Goal: Task Accomplishment & Management: Use online tool/utility

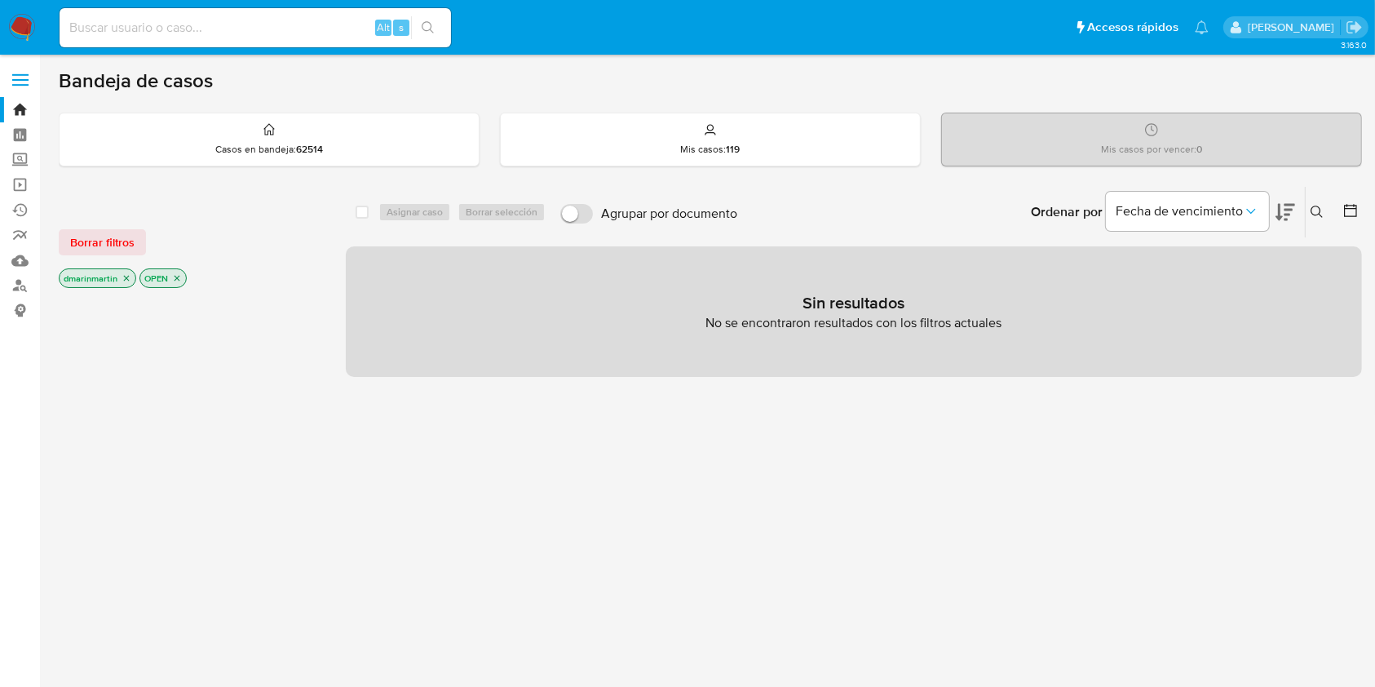
click at [125, 274] on icon "close-filter" at bounding box center [127, 278] width 10 height 10
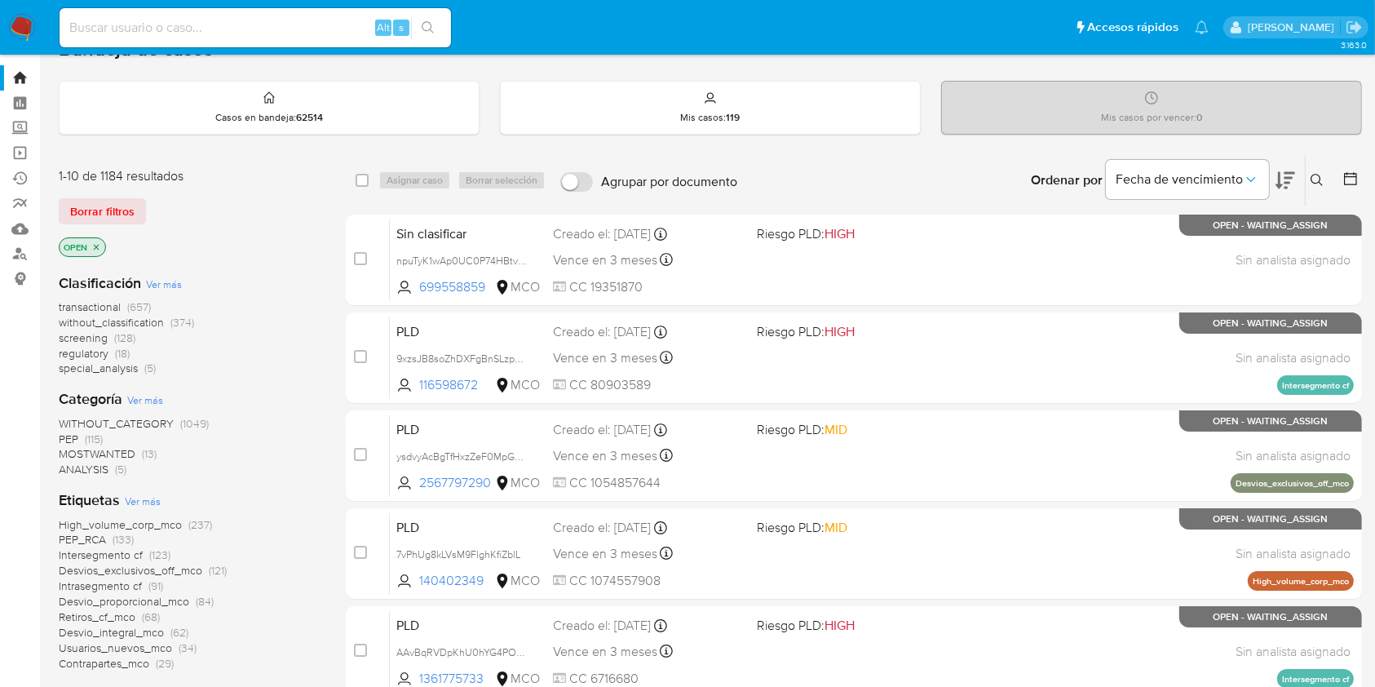
scroll to position [34, 0]
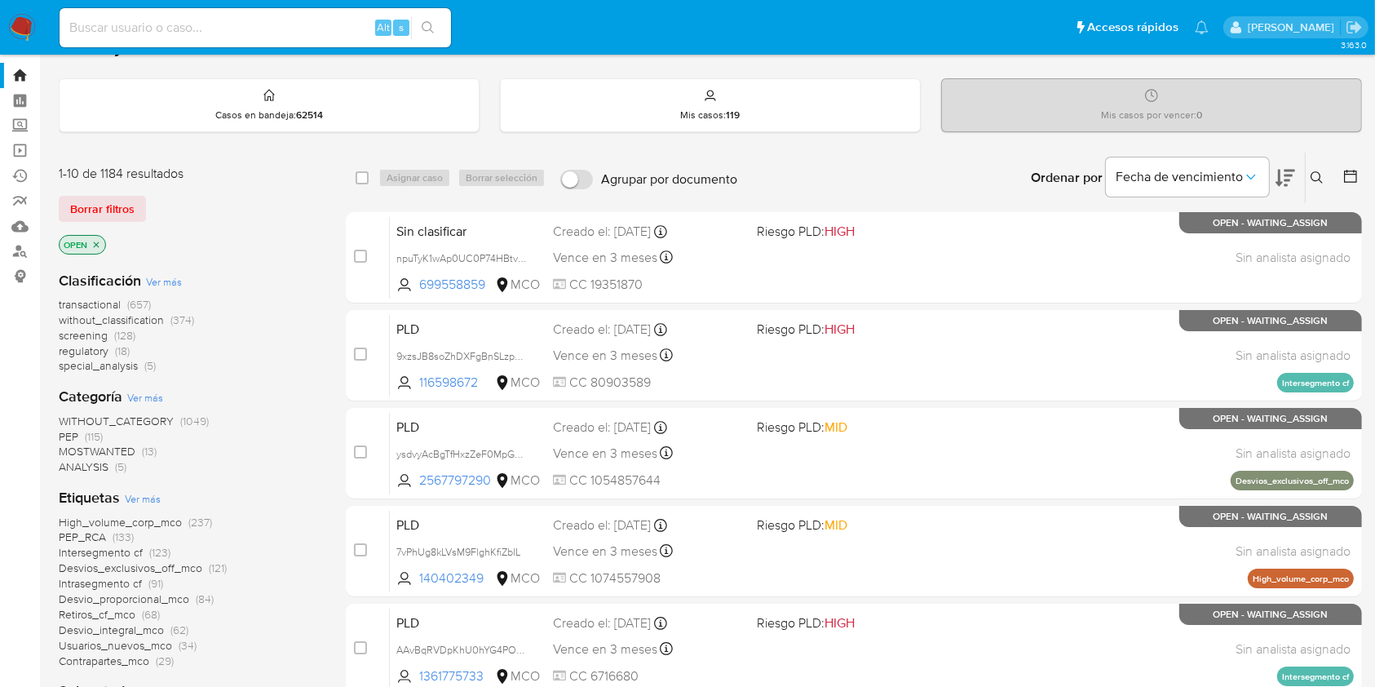
click at [70, 433] on span "PEP" at bounding box center [69, 436] width 20 height 16
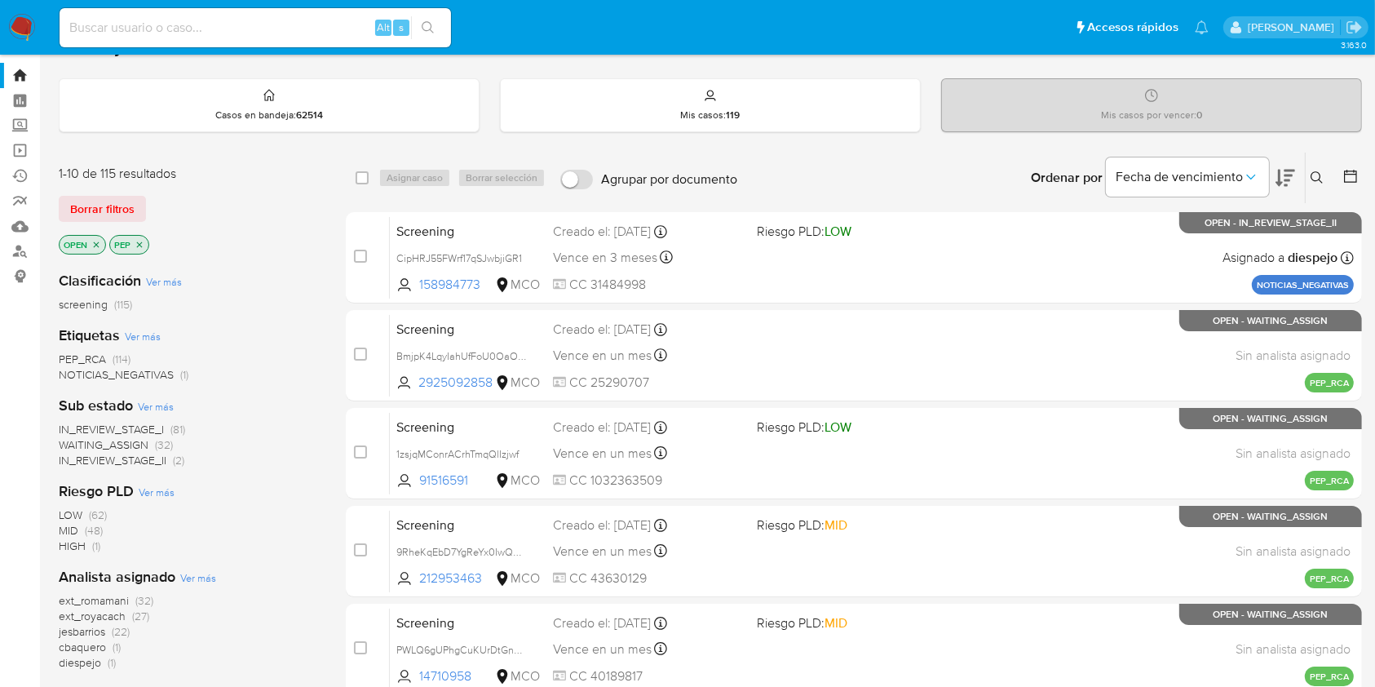
click at [1280, 172] on icon at bounding box center [1285, 178] width 20 height 20
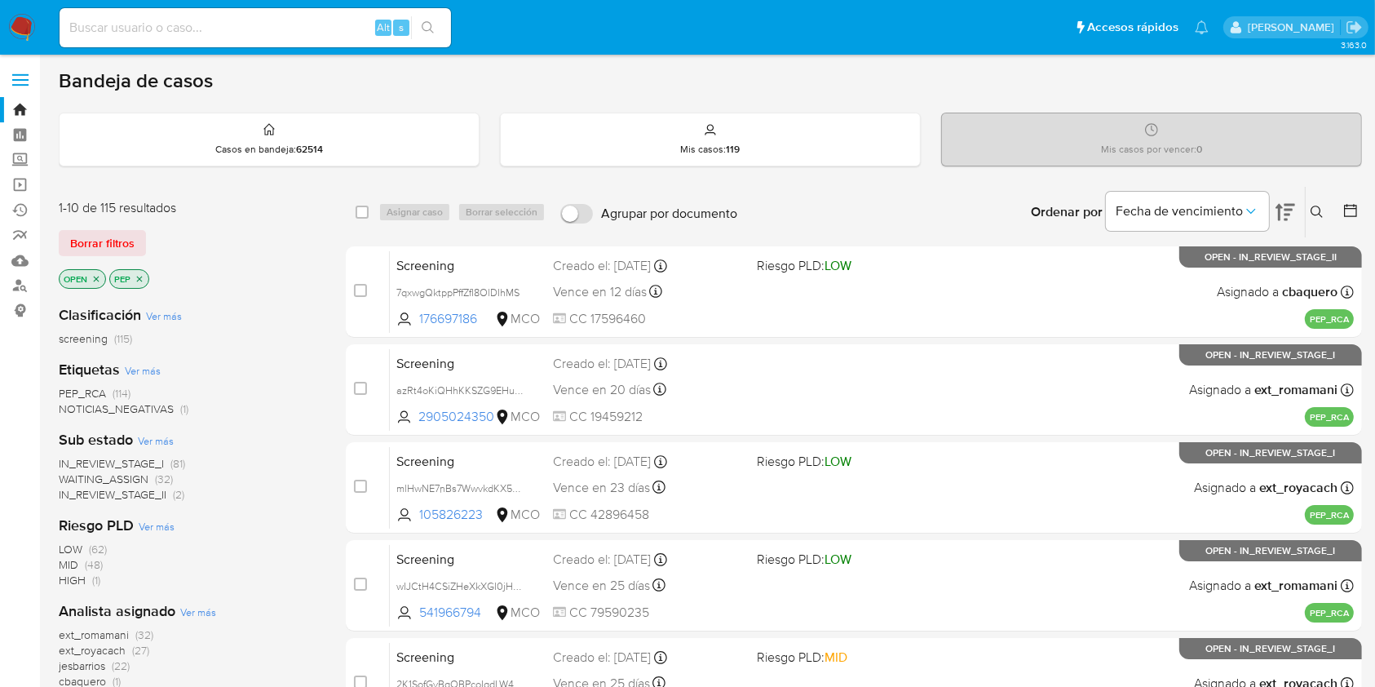
click at [137, 276] on icon "close-filter" at bounding box center [140, 279] width 6 height 6
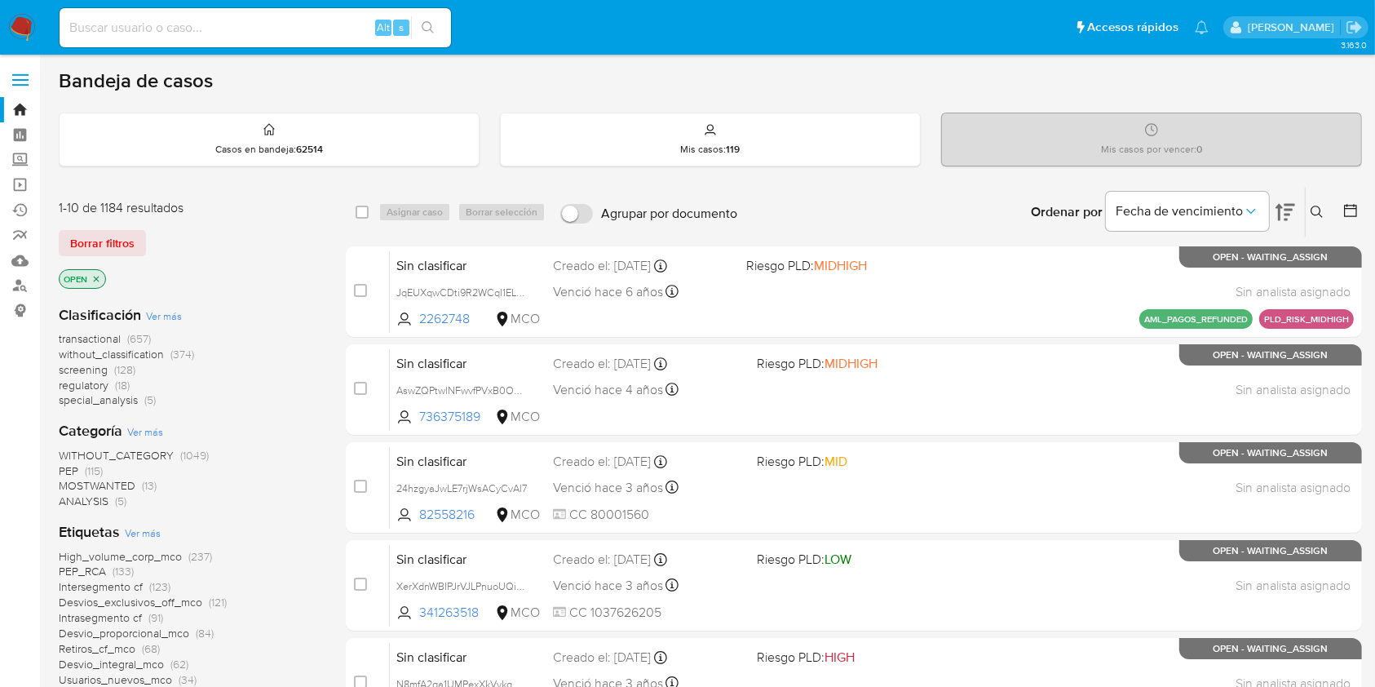
click at [1294, 210] on icon at bounding box center [1285, 212] width 20 height 20
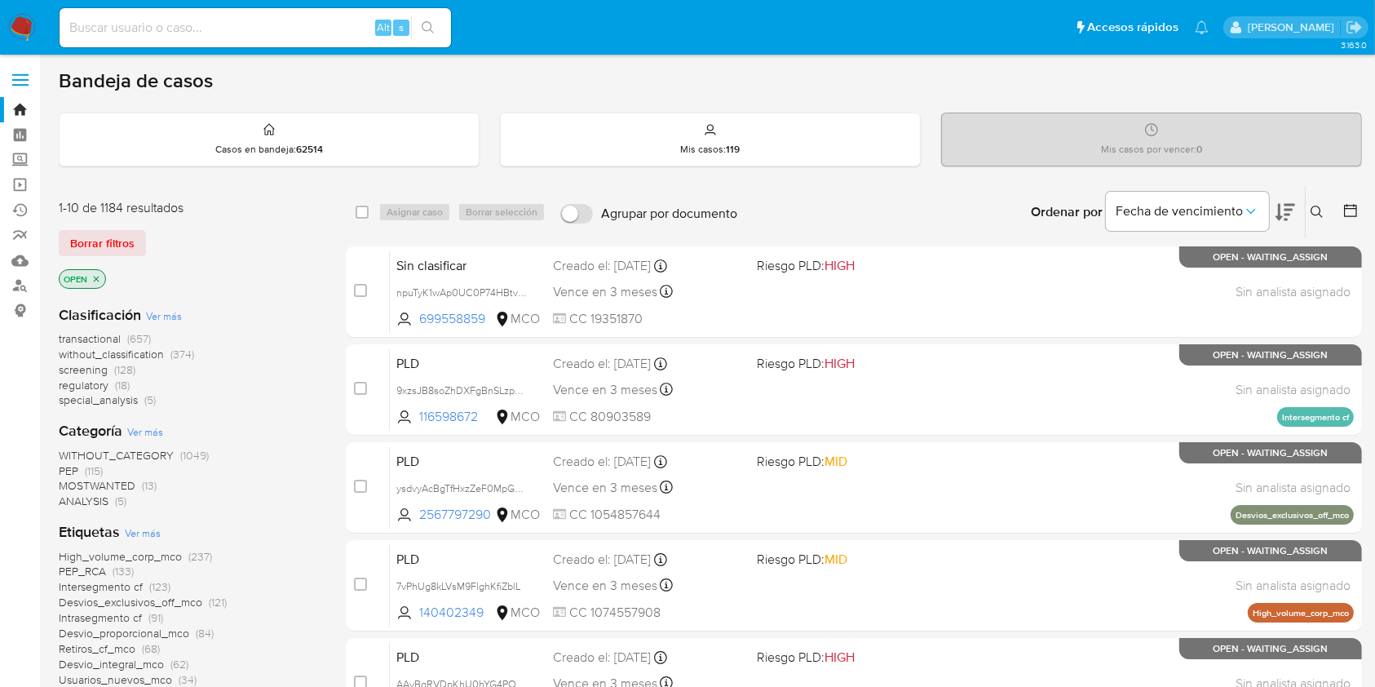
click at [98, 279] on icon "close-filter" at bounding box center [97, 279] width 6 height 6
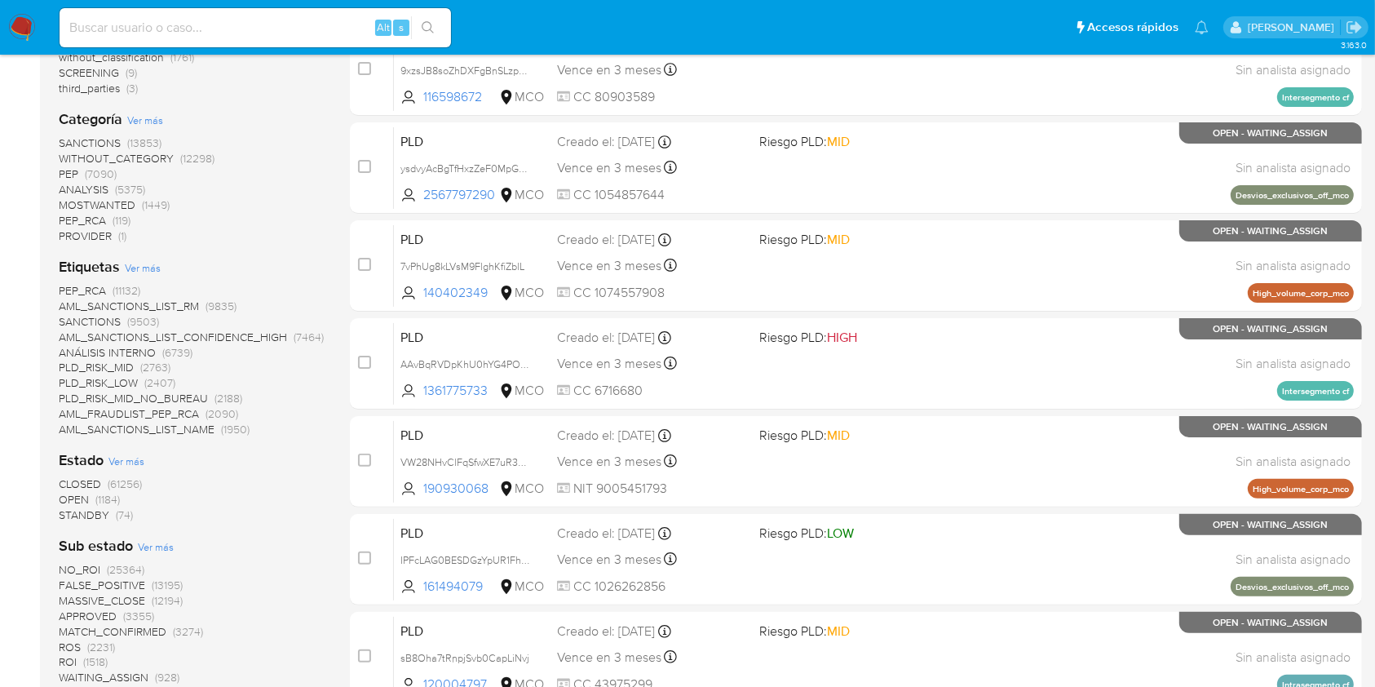
scroll to position [434, 0]
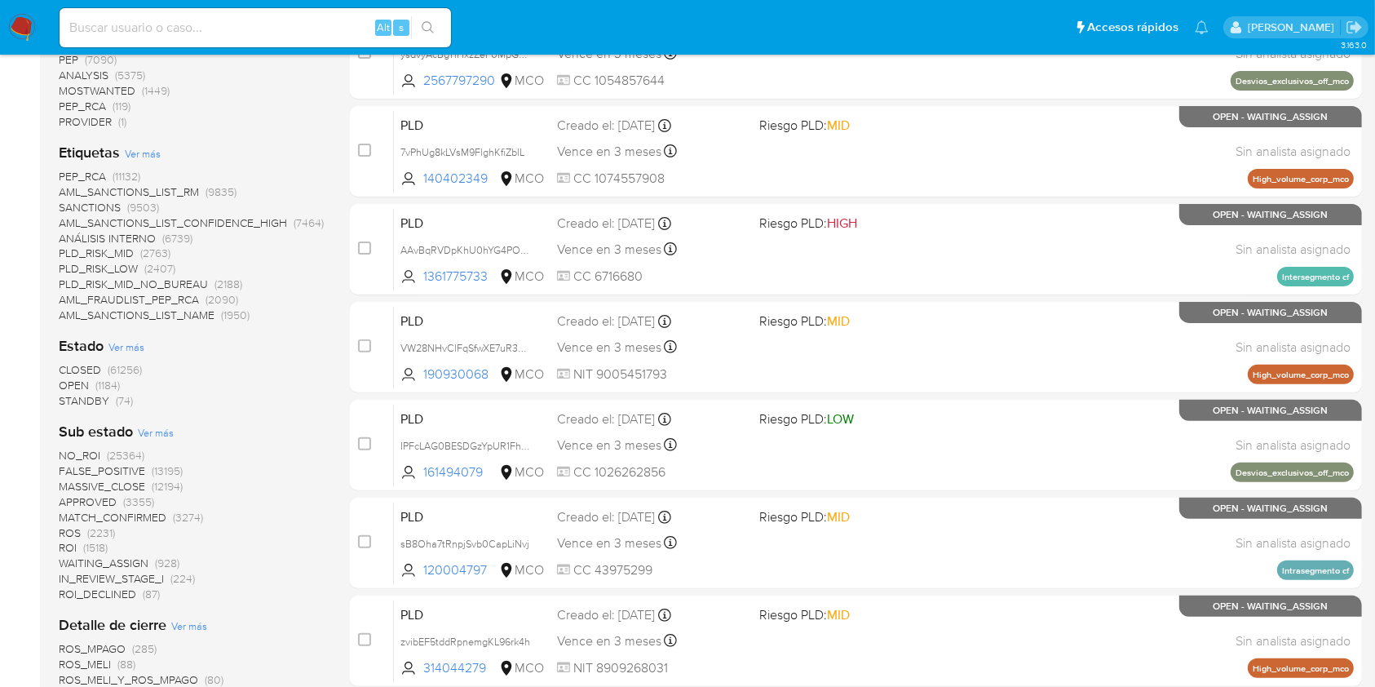
click at [82, 401] on span "STANDBY" at bounding box center [84, 400] width 51 height 16
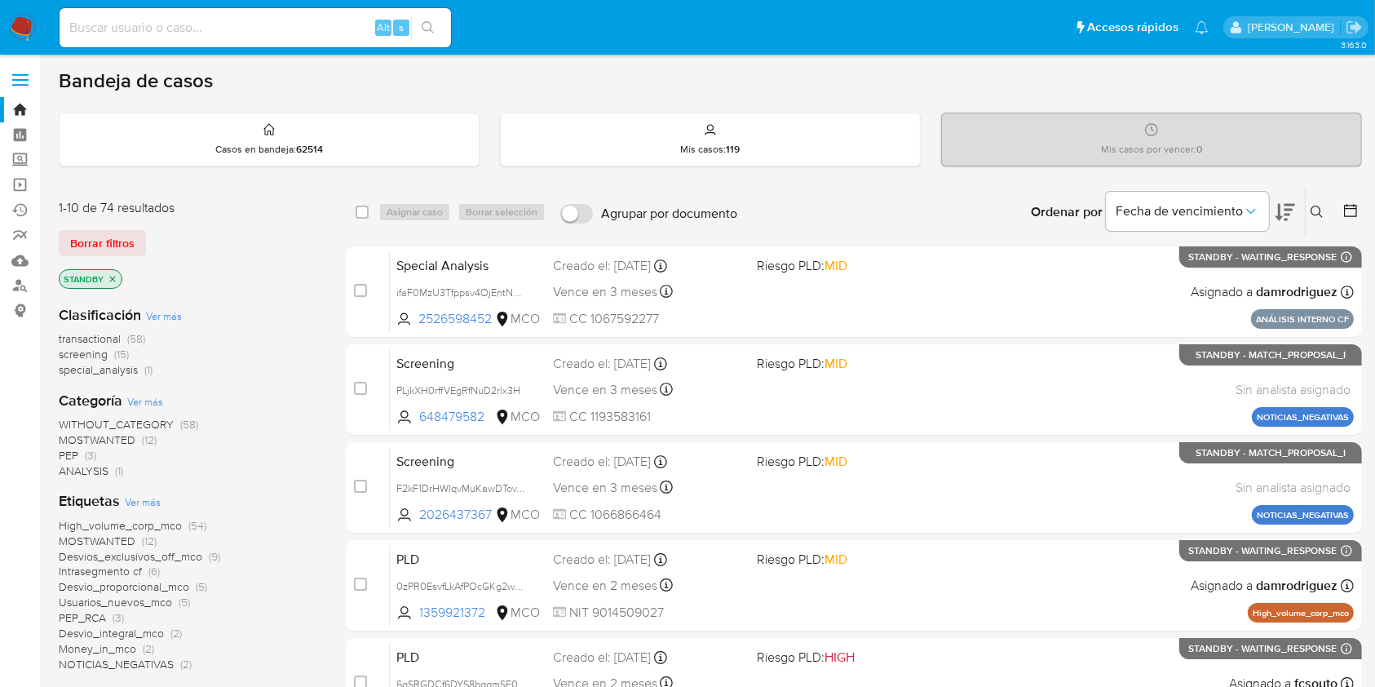
click at [1285, 223] on button at bounding box center [1285, 212] width 20 height 51
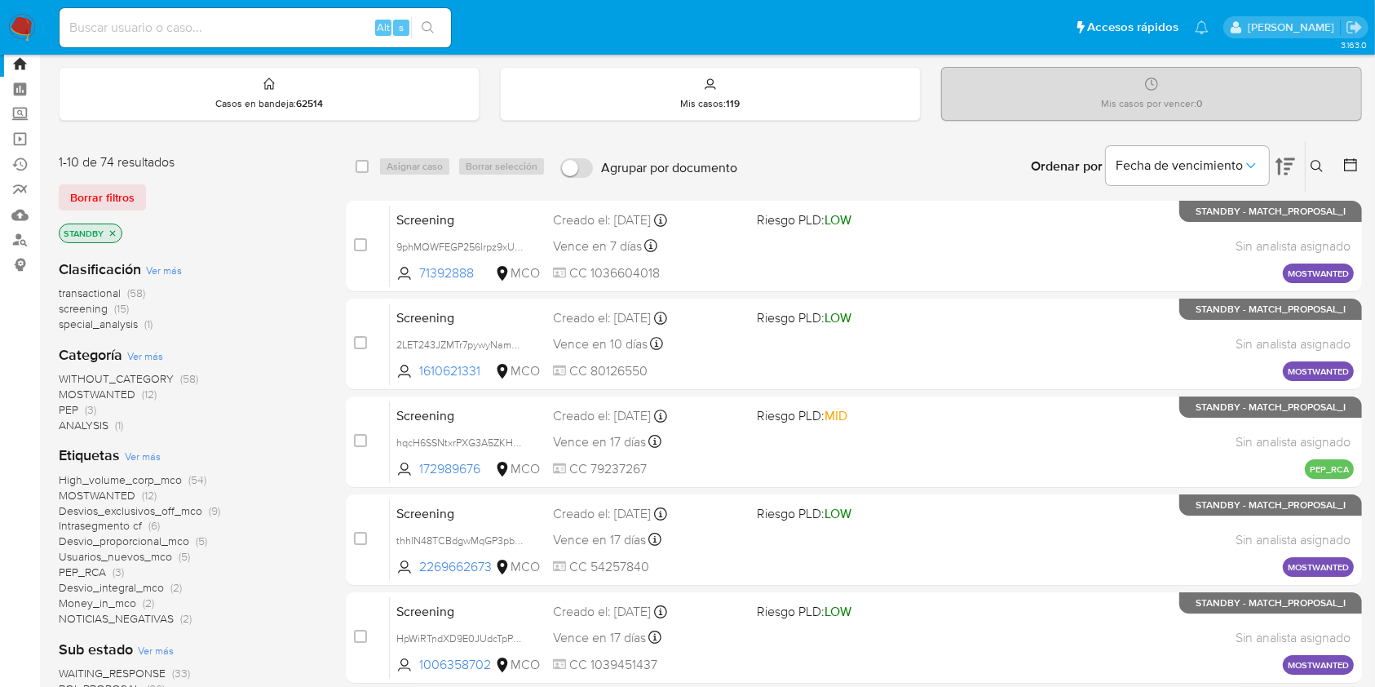
scroll to position [54, 0]
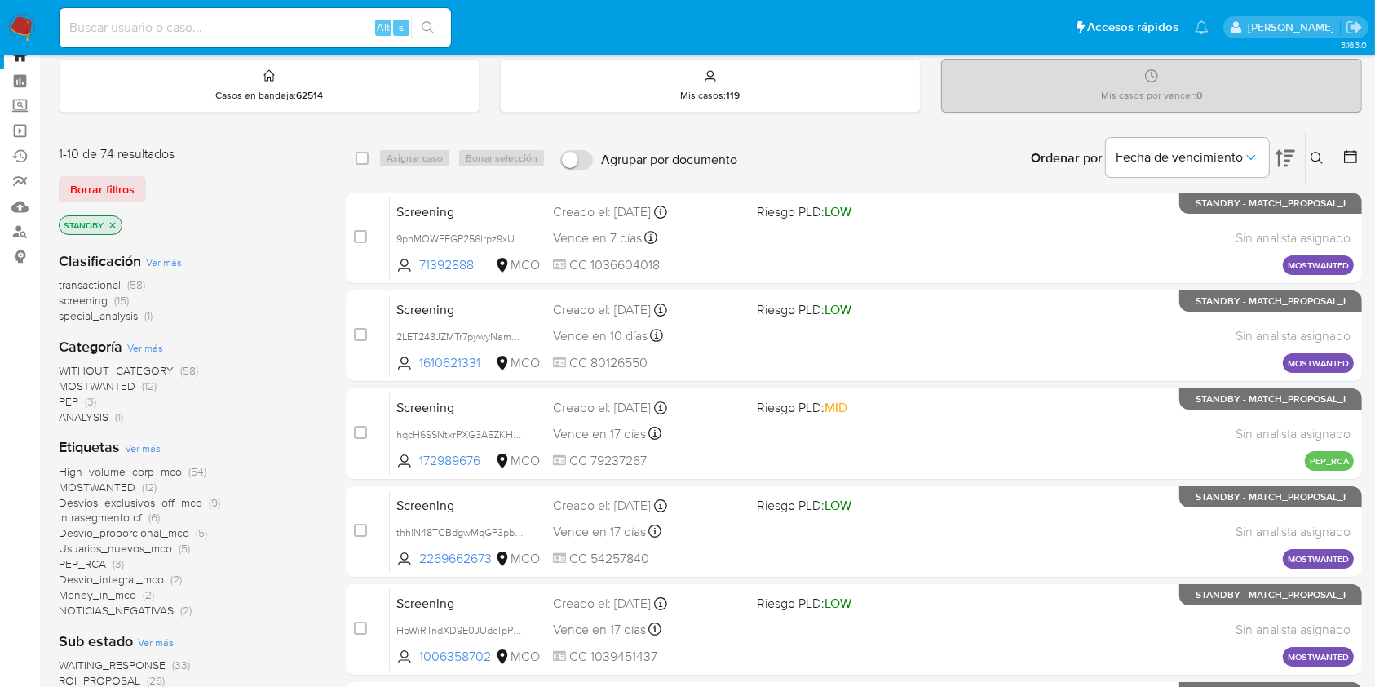
click at [114, 223] on icon "close-filter" at bounding box center [113, 225] width 10 height 10
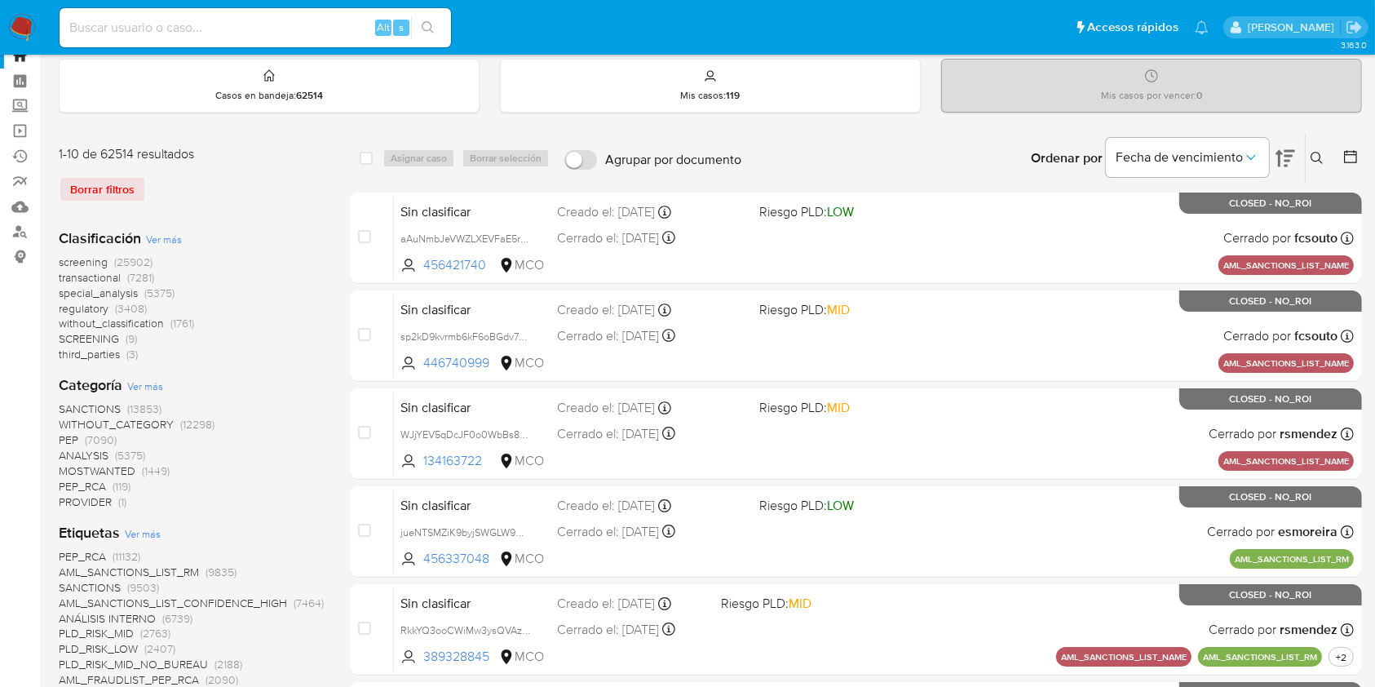
click at [85, 308] on span "regulatory" at bounding box center [84, 308] width 50 height 16
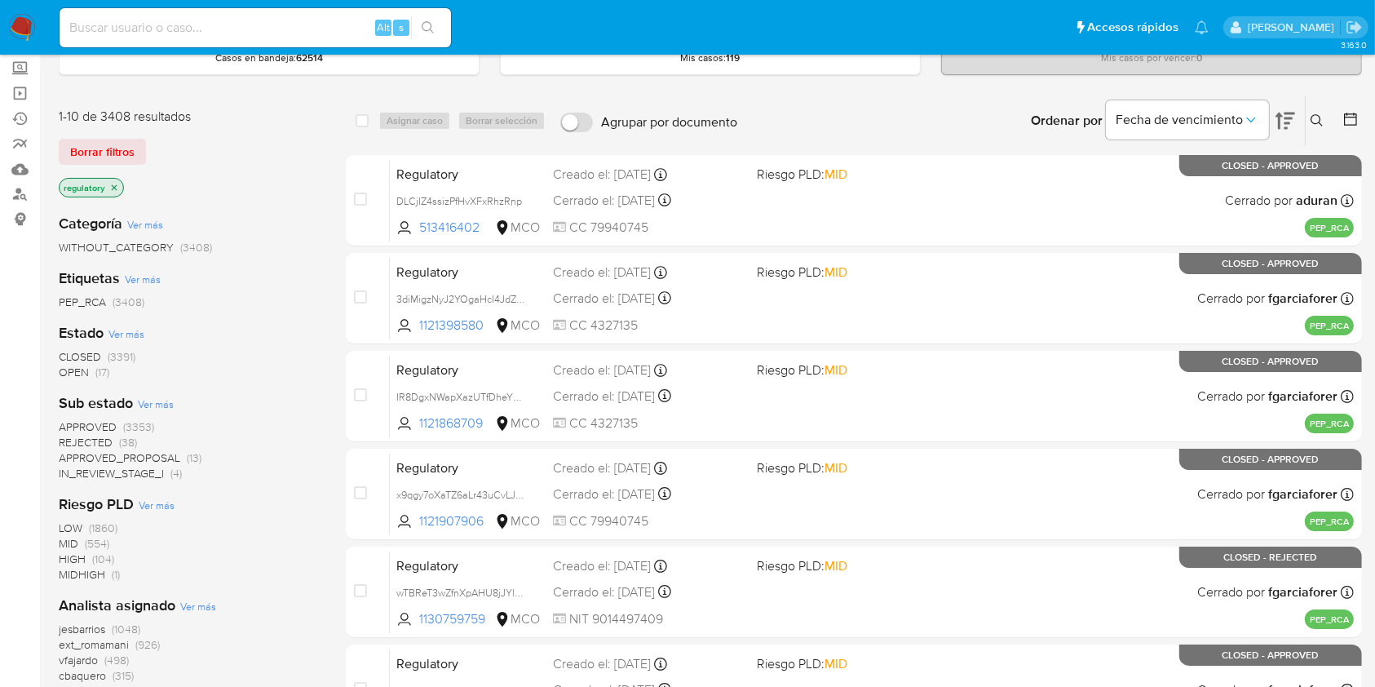
scroll to position [95, 0]
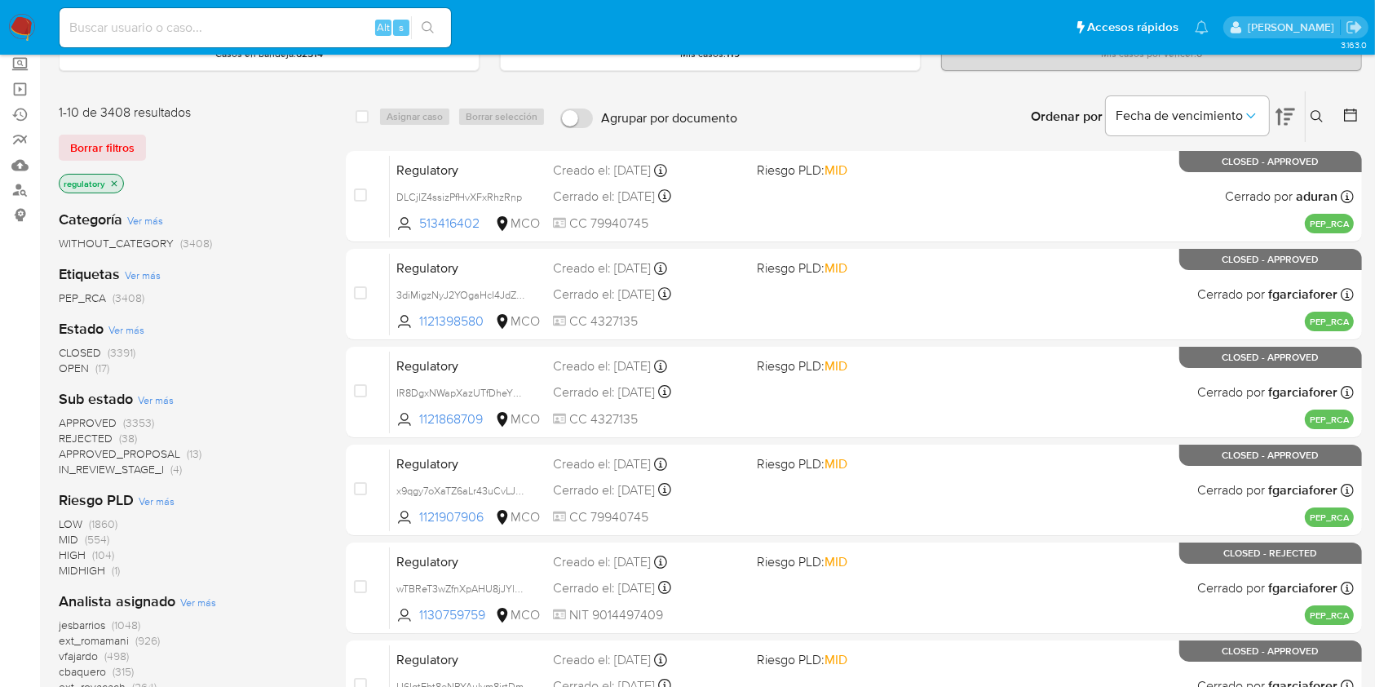
click at [79, 369] on span "OPEN" at bounding box center [74, 368] width 30 height 16
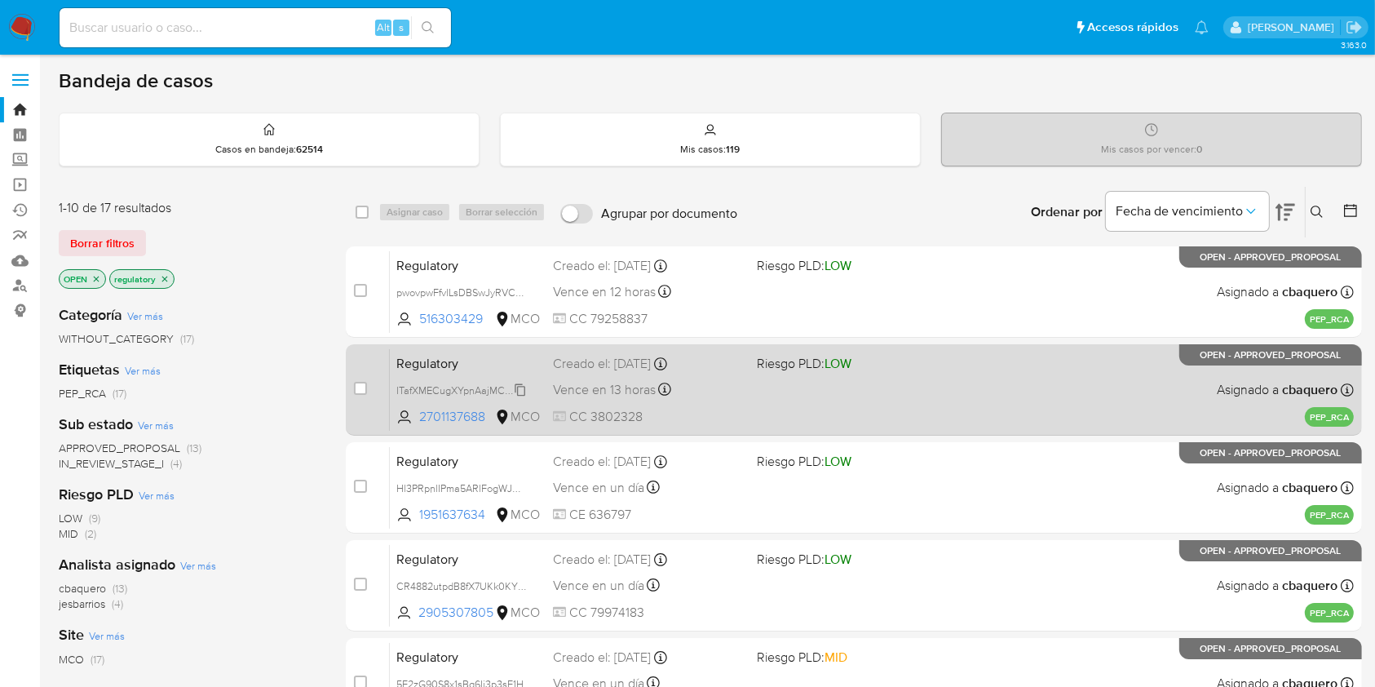
click at [521, 391] on span "ITafXMECugXYpnAajMCaSIfH" at bounding box center [462, 389] width 132 height 18
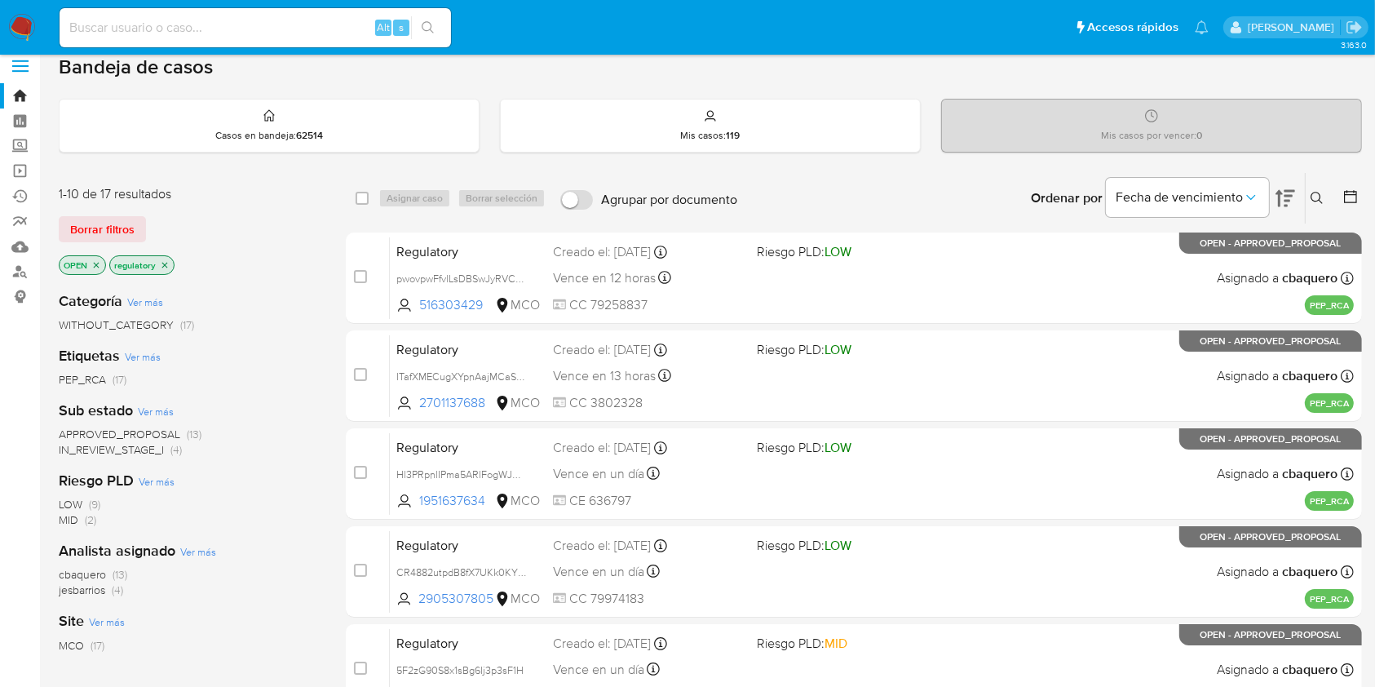
scroll to position [15, 0]
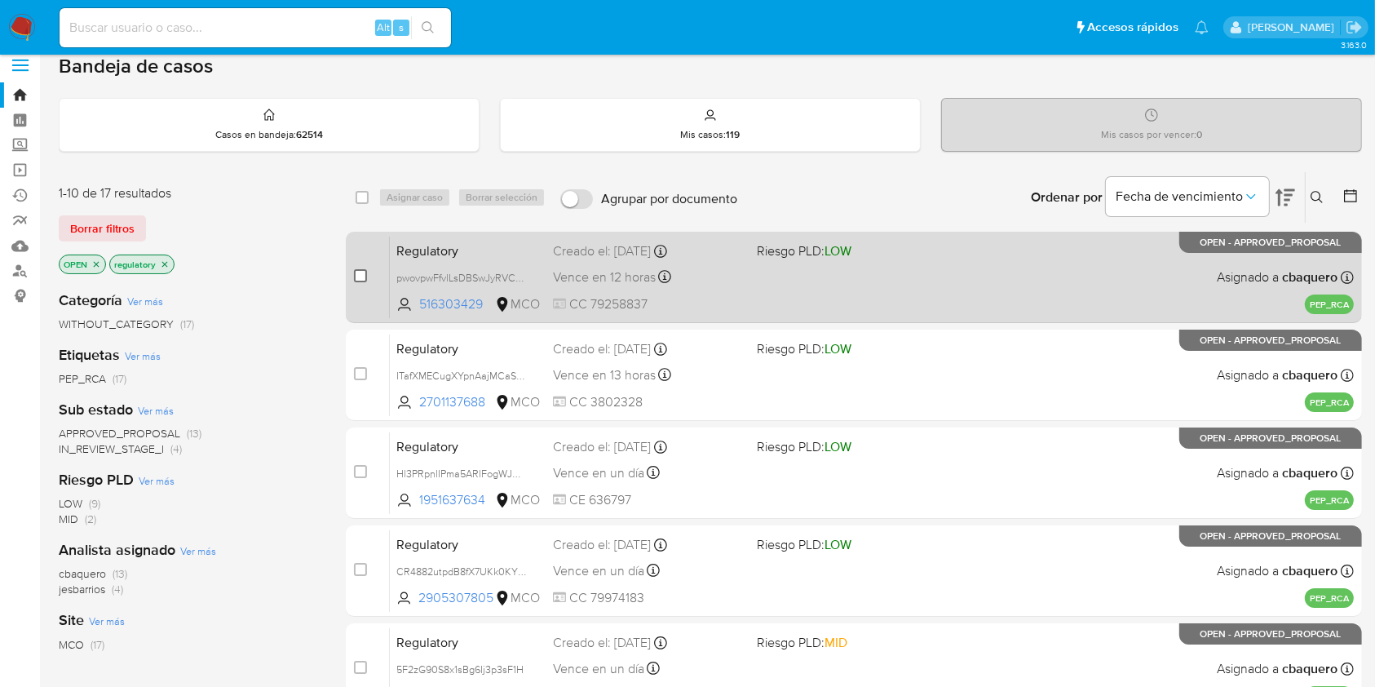
click at [358, 278] on input "checkbox" at bounding box center [360, 275] width 13 height 13
checkbox input "true"
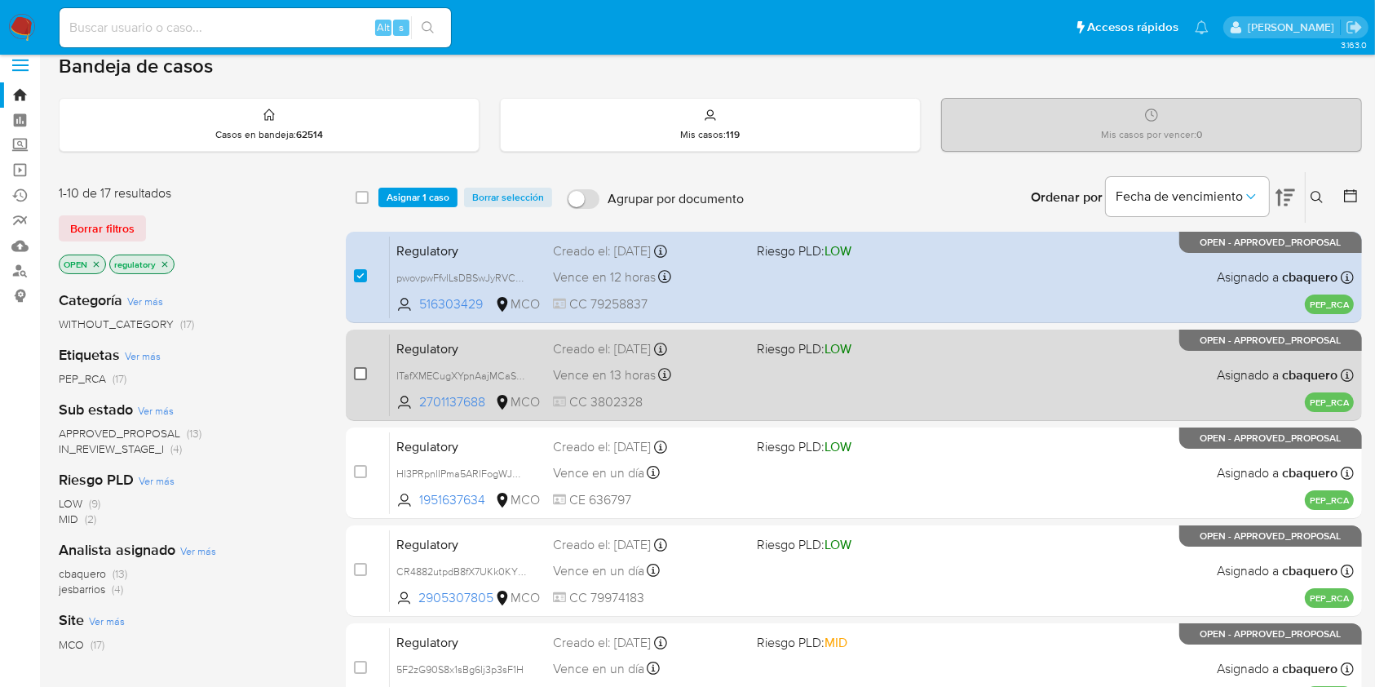
click at [358, 369] on input "checkbox" at bounding box center [360, 373] width 13 height 13
checkbox input "true"
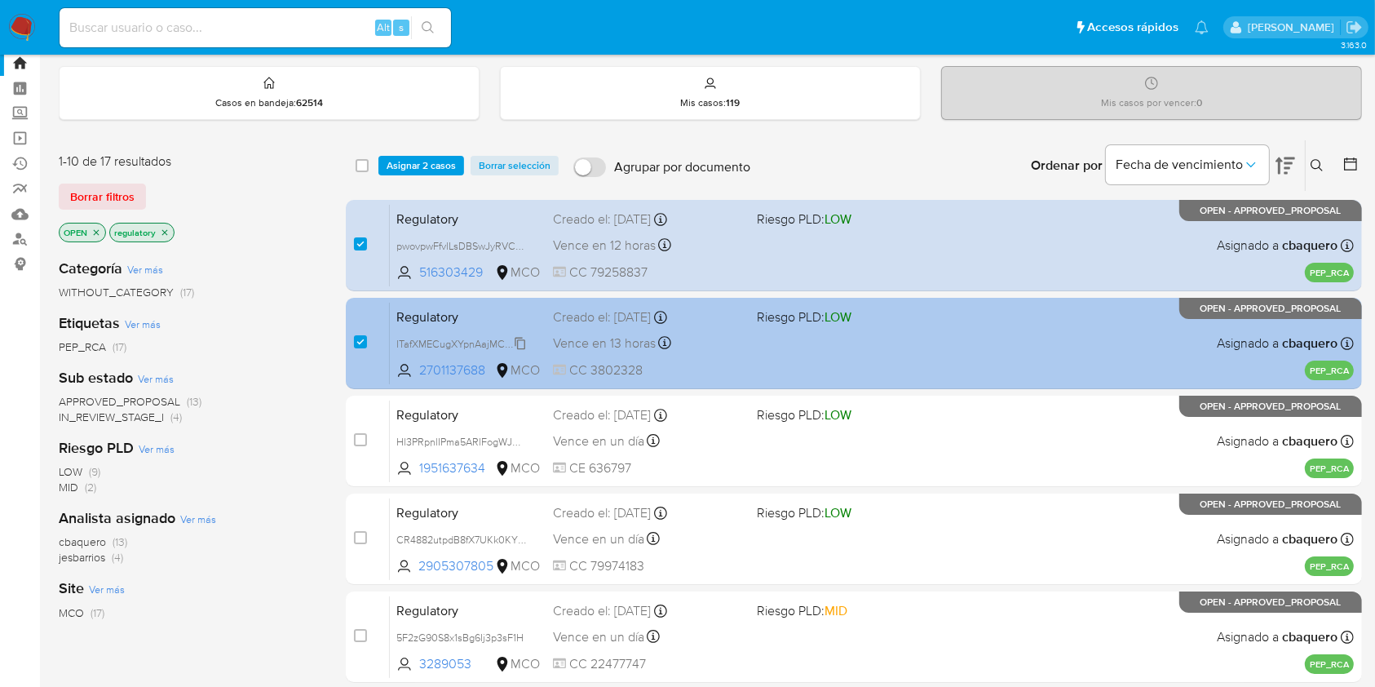
scroll to position [49, 0]
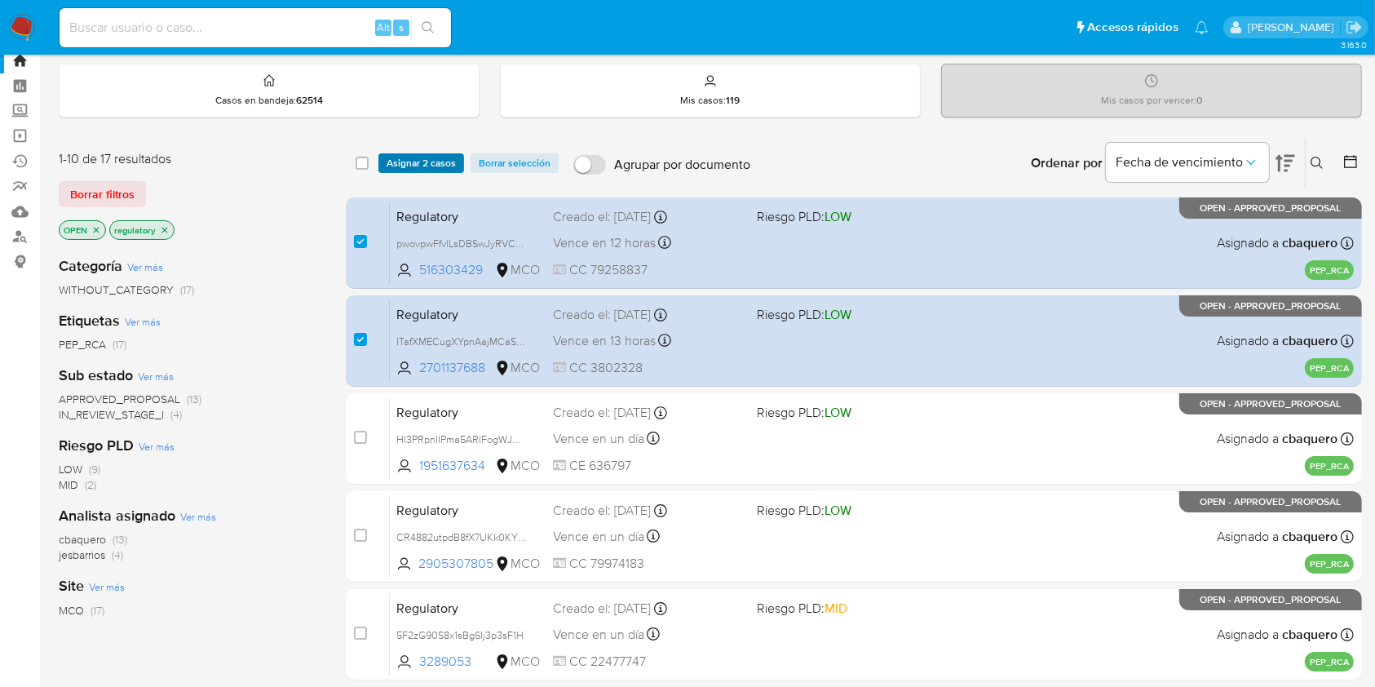
click at [437, 161] on span "Asignar 2 casos" at bounding box center [421, 163] width 69 height 16
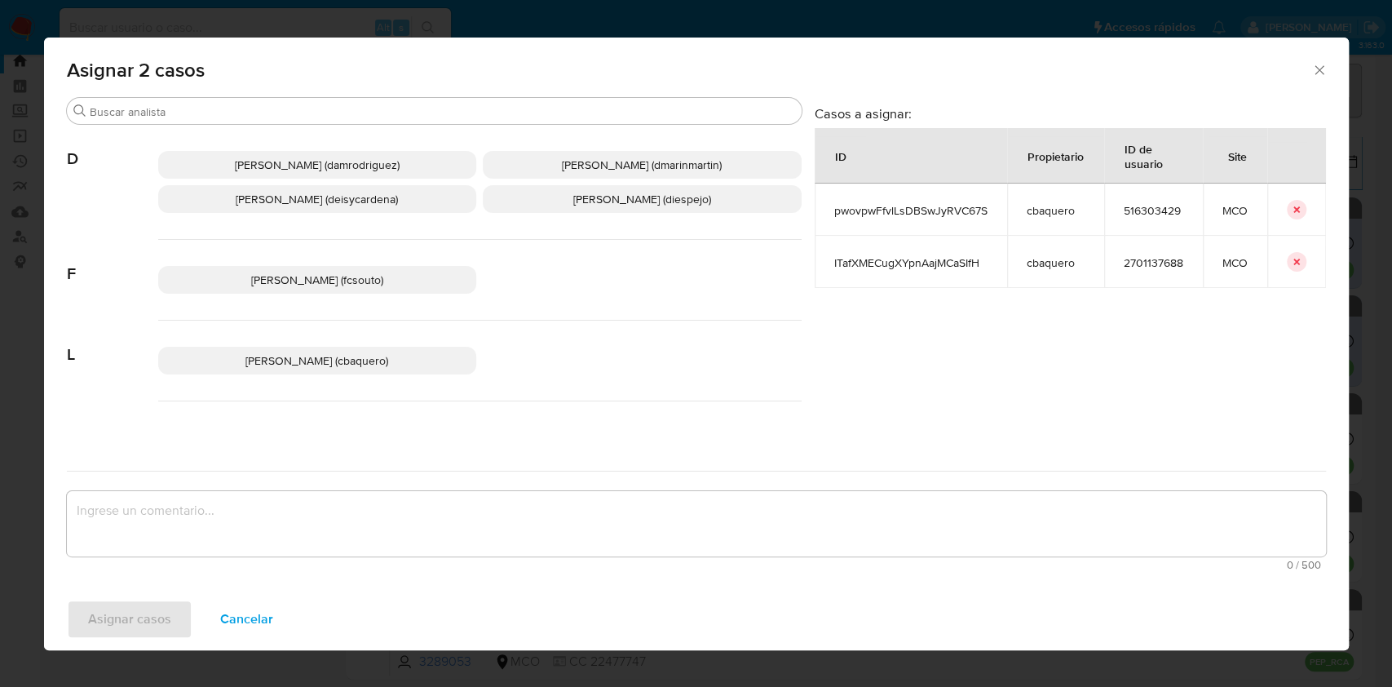
click at [1315, 62] on icon "Cerrar ventana" at bounding box center [1319, 70] width 16 height 16
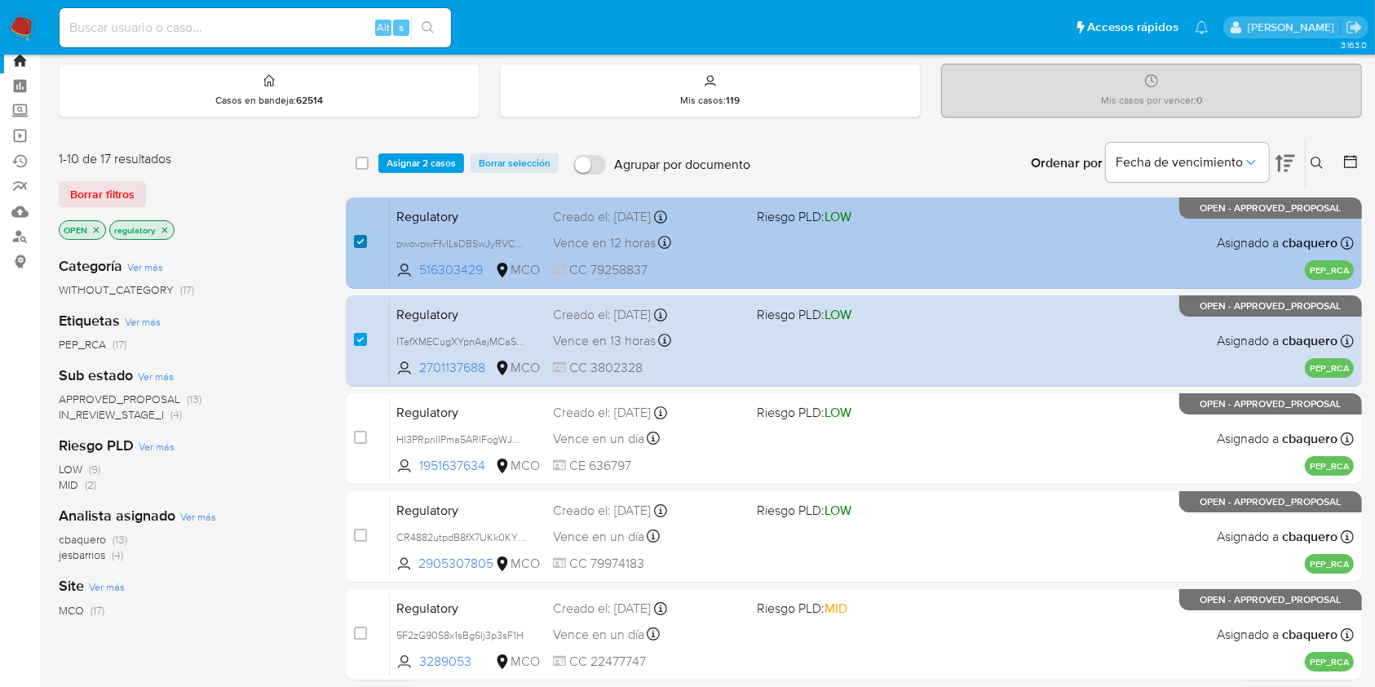
click at [356, 245] on input "checkbox" at bounding box center [360, 241] width 13 height 13
checkbox input "false"
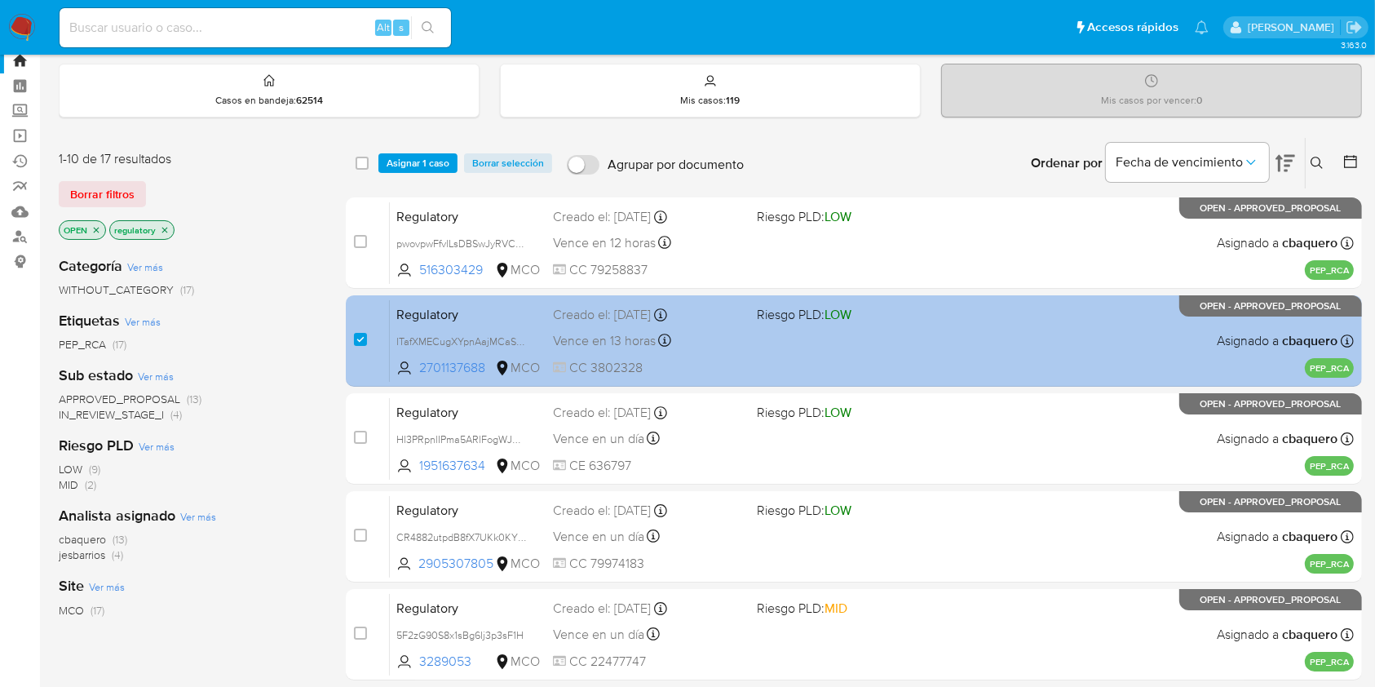
click at [360, 346] on div "case-item-checkbox" at bounding box center [360, 341] width 13 height 20
click at [362, 335] on input "checkbox" at bounding box center [360, 339] width 13 height 13
checkbox input "false"
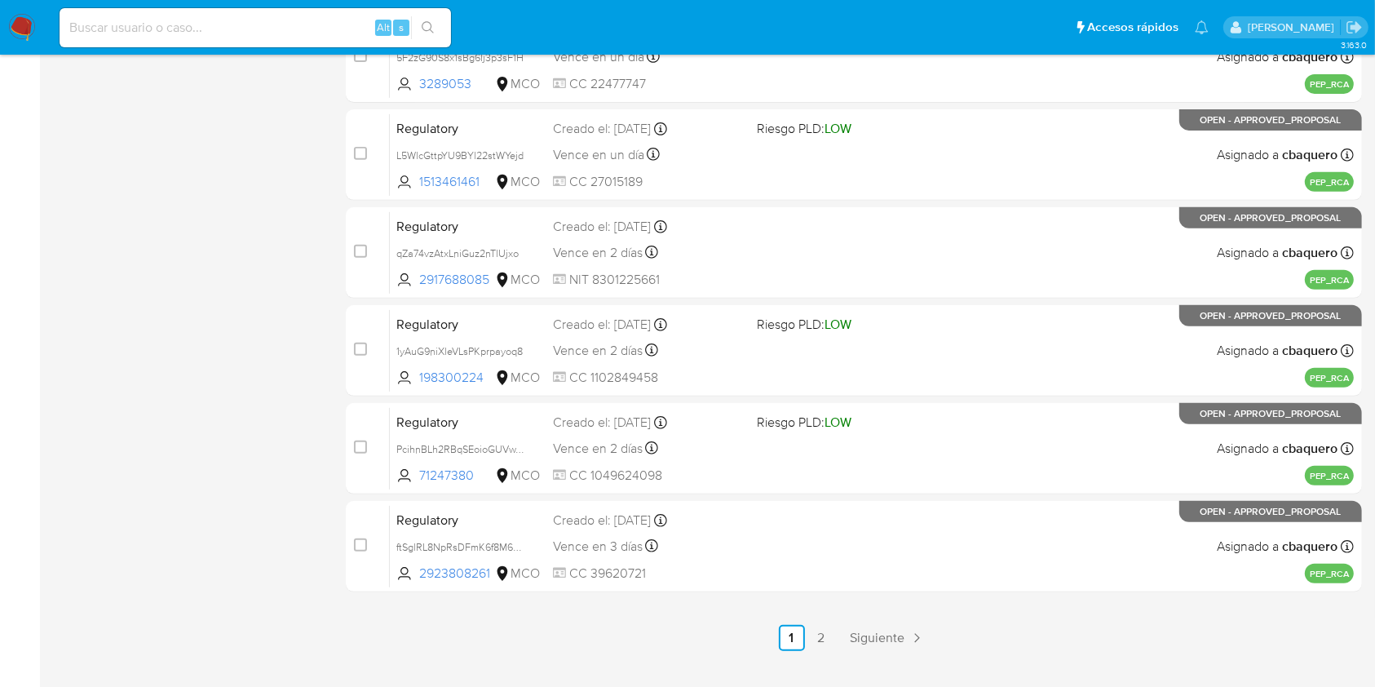
scroll to position [659, 0]
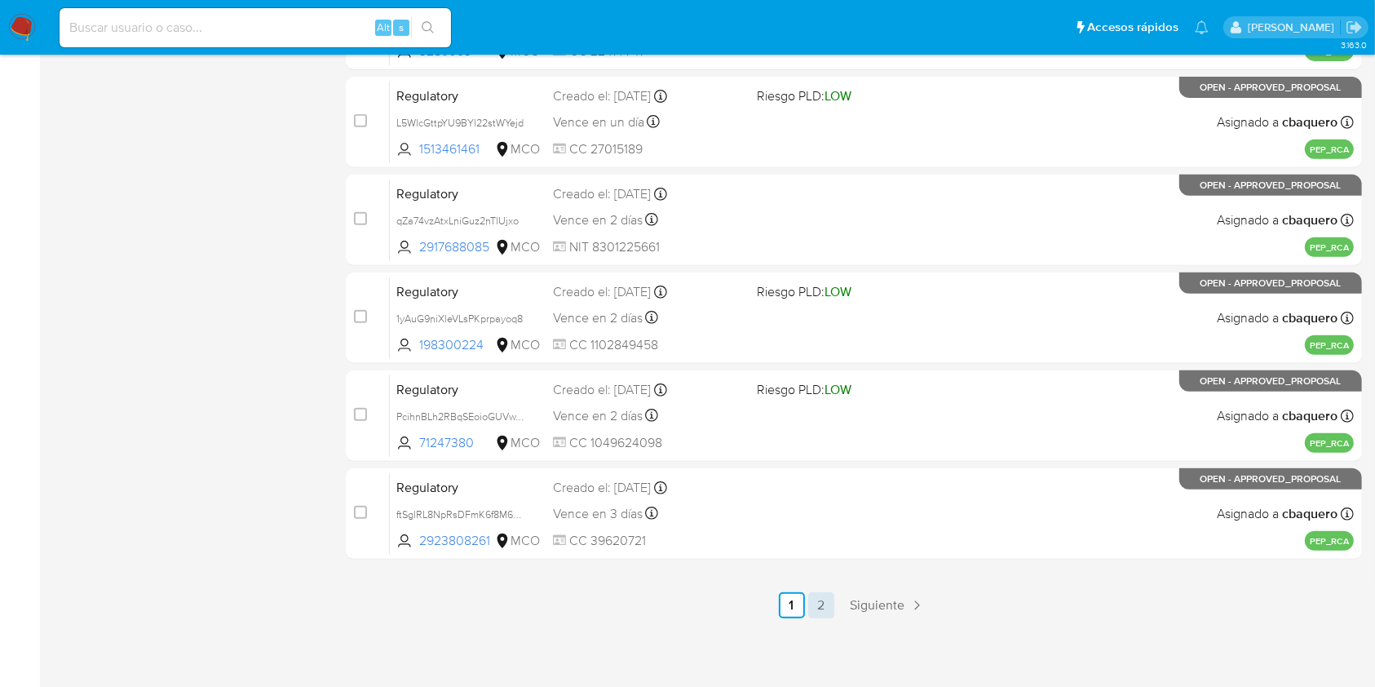
click at [819, 604] on link "2" at bounding box center [821, 605] width 26 height 26
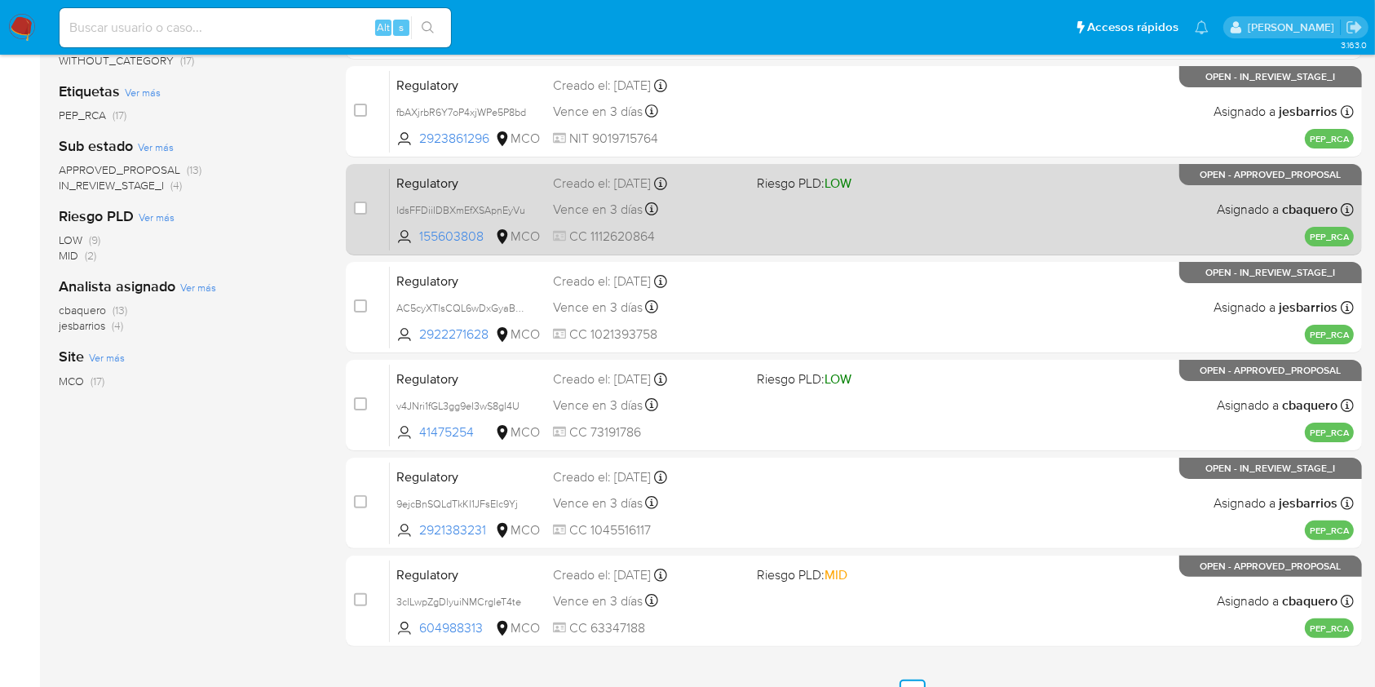
scroll to position [365, 0]
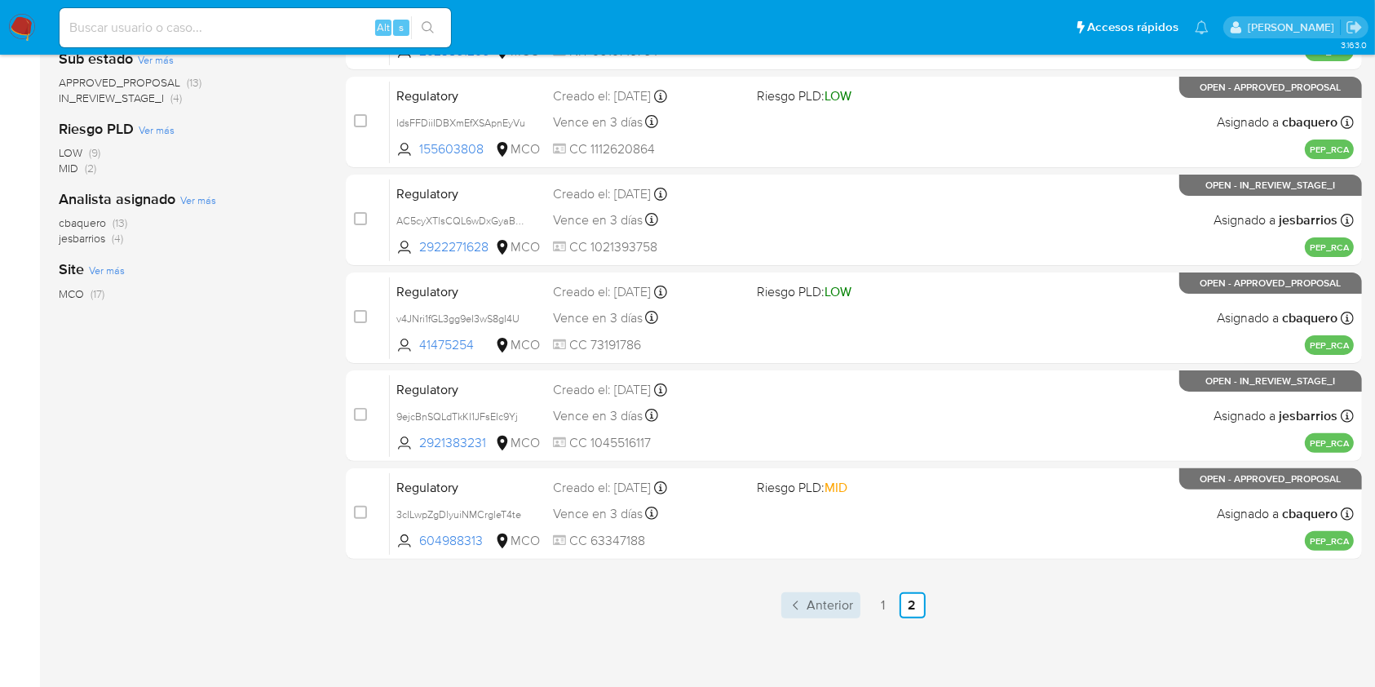
click at [829, 608] on span "Anterior" at bounding box center [830, 605] width 46 height 13
